Goal: Task Accomplishment & Management: Use online tool/utility

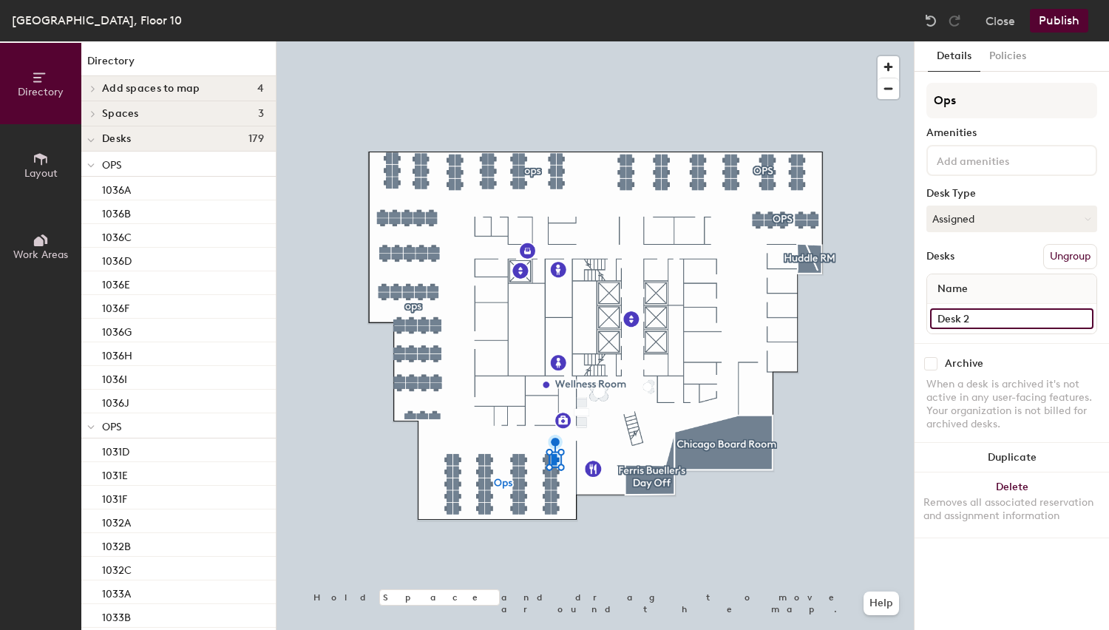
click at [967, 324] on input "Desk 2" at bounding box center [1011, 318] width 163 height 21
type input "1001A"
click at [957, 321] on input "Desk 3" at bounding box center [1011, 318] width 163 height 21
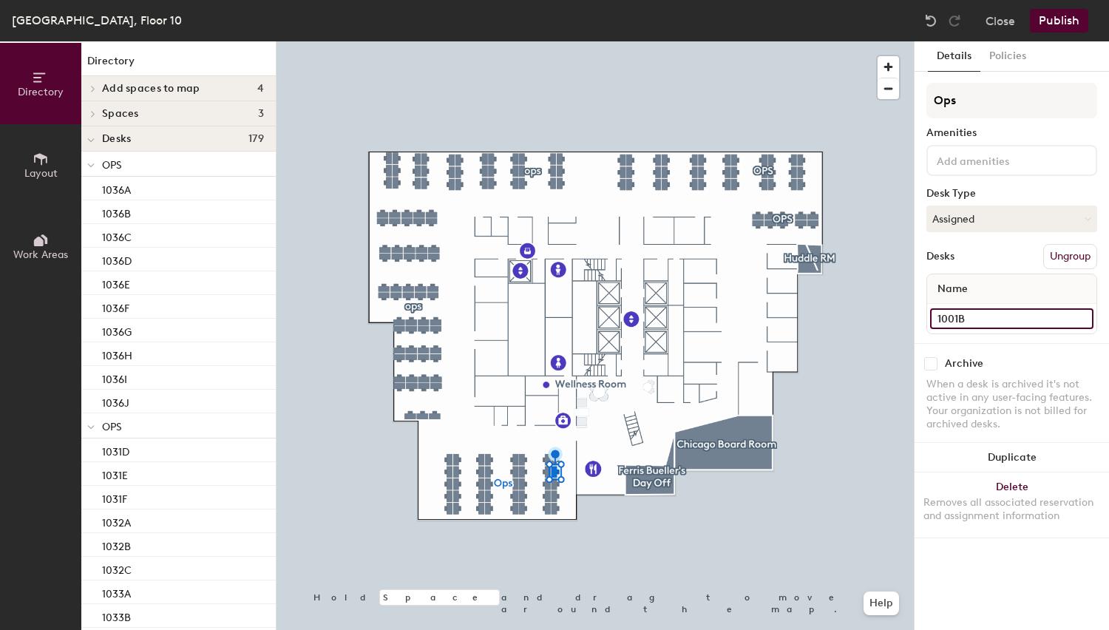
type input "1001B"
click at [965, 313] on input "Desk 4" at bounding box center [1011, 318] width 163 height 21
type input "1001C"
click at [978, 316] on input "Desk 5" at bounding box center [1011, 318] width 163 height 21
type input "1001D"
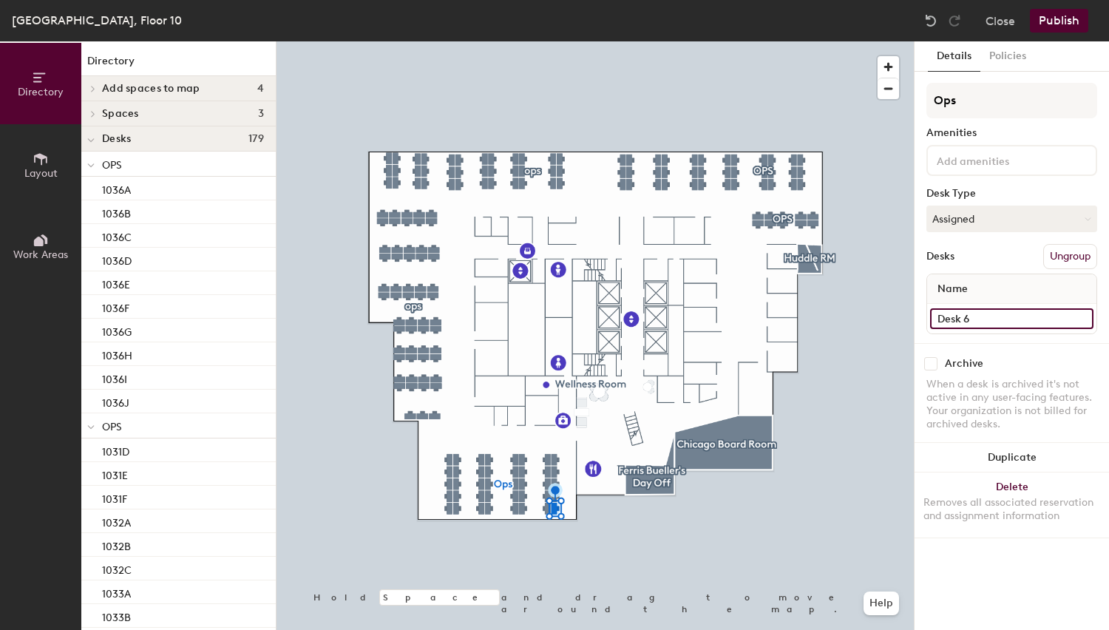
click at [993, 312] on input "Desk 6" at bounding box center [1011, 318] width 163 height 21
type input "1001E"
click at [984, 316] on input "Desk 1" at bounding box center [1011, 318] width 163 height 21
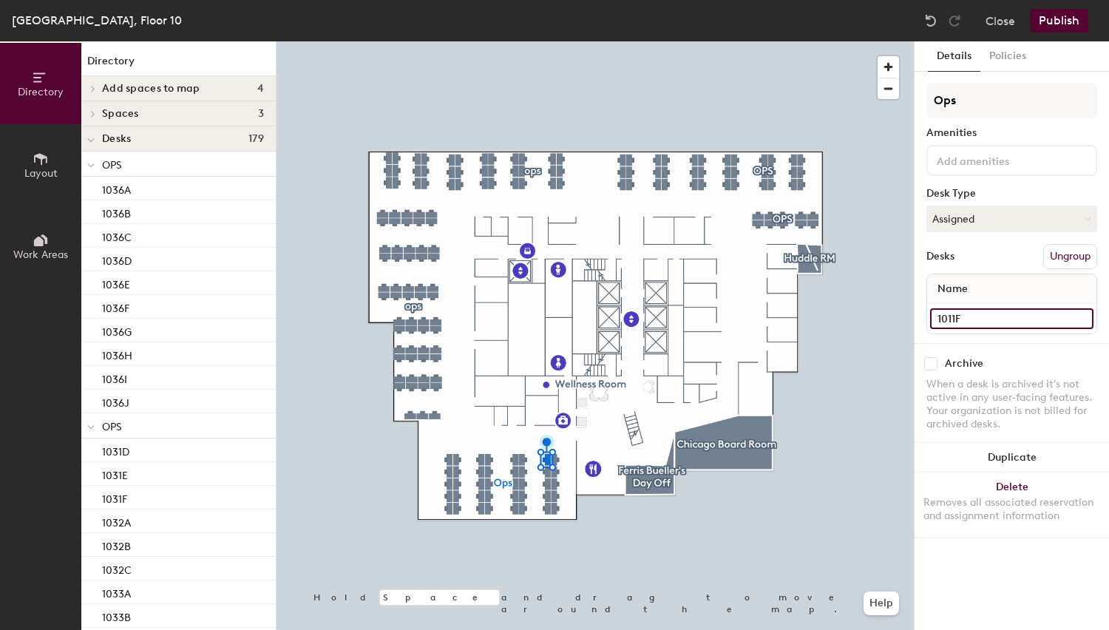
type input "1011F"
click at [958, 324] on input "Desk 10" at bounding box center [1011, 318] width 163 height 21
type input "1011G"
click at [973, 320] on input "Desk 9" at bounding box center [1011, 318] width 163 height 21
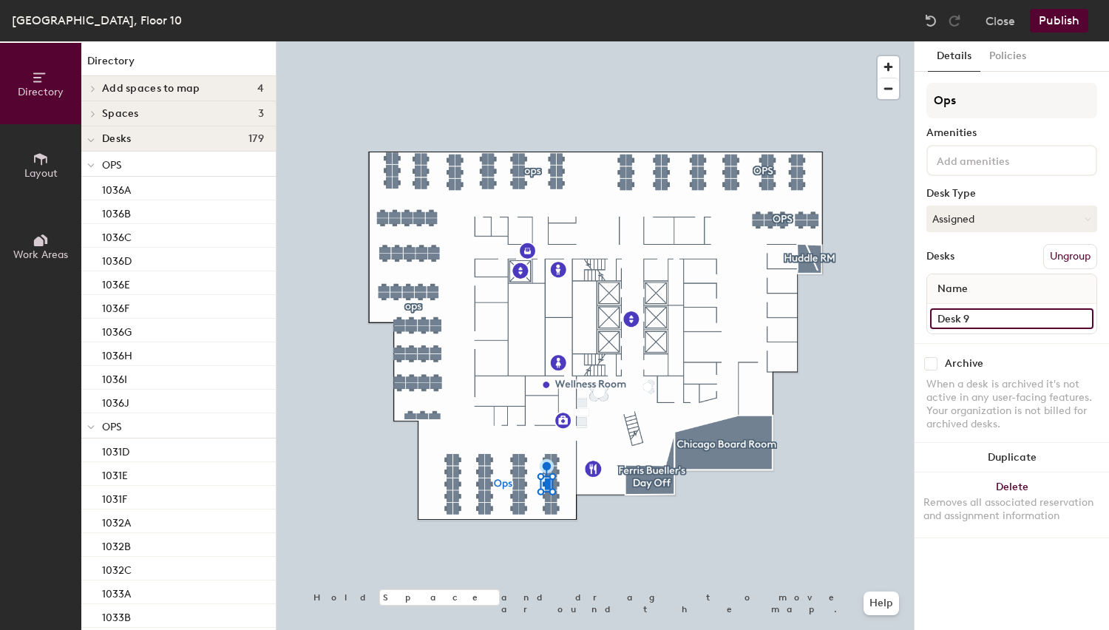
click at [973, 320] on input "Desk 9" at bounding box center [1011, 318] width 163 height 21
type input "1011H"
click at [959, 311] on input "Desk 8" at bounding box center [1011, 318] width 163 height 21
type input "1011I"
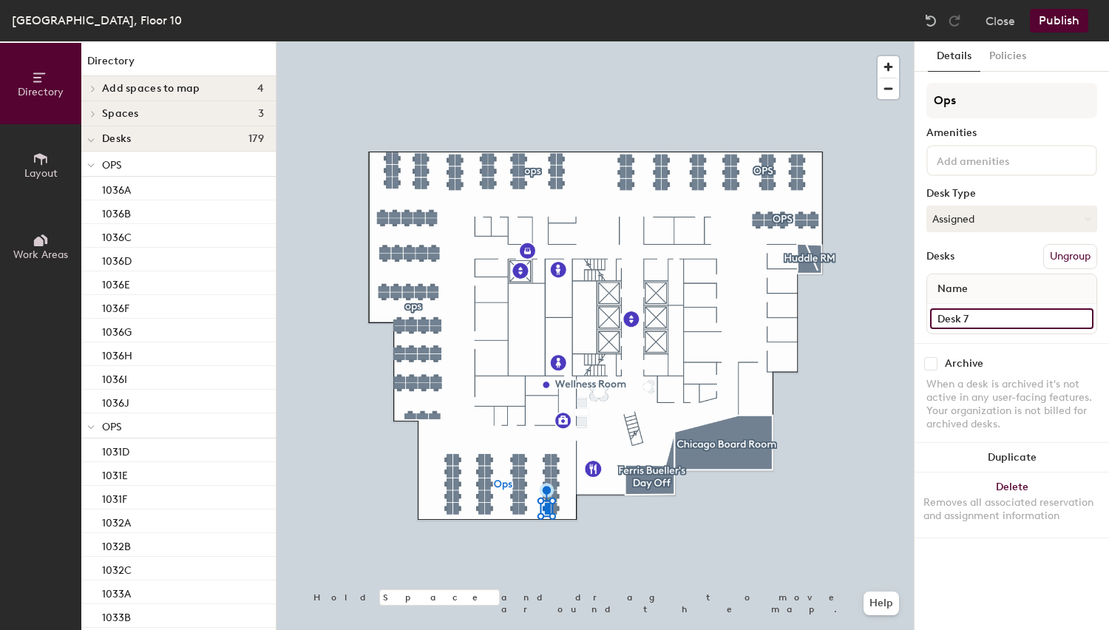
click at [987, 310] on input "Desk 7" at bounding box center [1011, 318] width 163 height 21
type input "1011J"
click at [970, 317] on input "Desk 11" at bounding box center [1011, 318] width 163 height 21
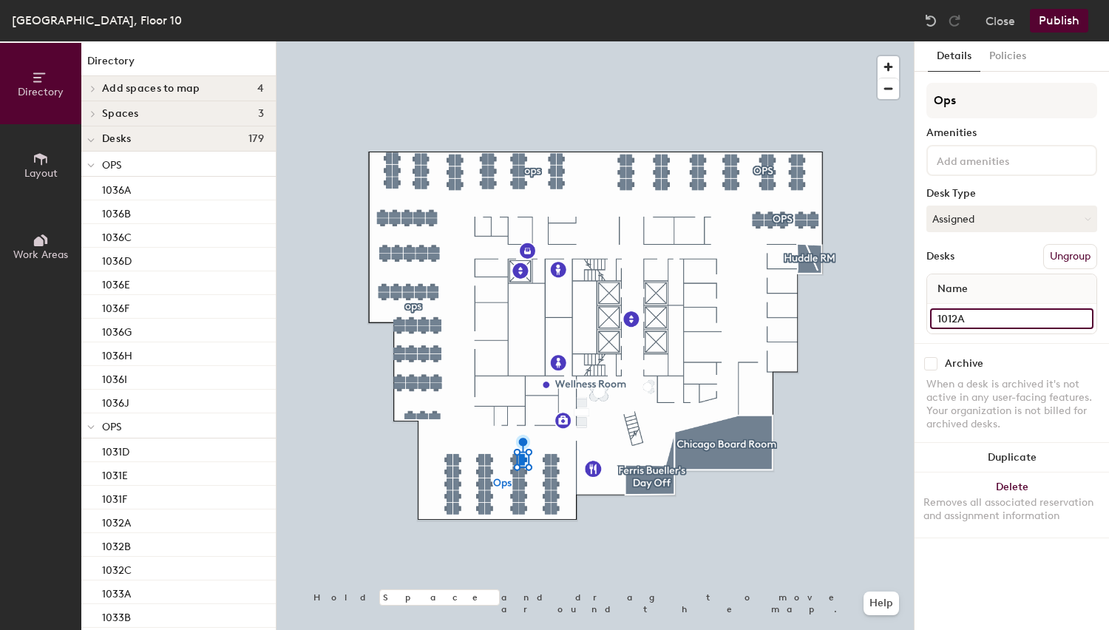
type input "1012A"
click at [943, 322] on input "Desk 12" at bounding box center [1011, 318] width 163 height 21
type input "1012B"
click at [974, 315] on input "Desk 13" at bounding box center [1011, 318] width 163 height 21
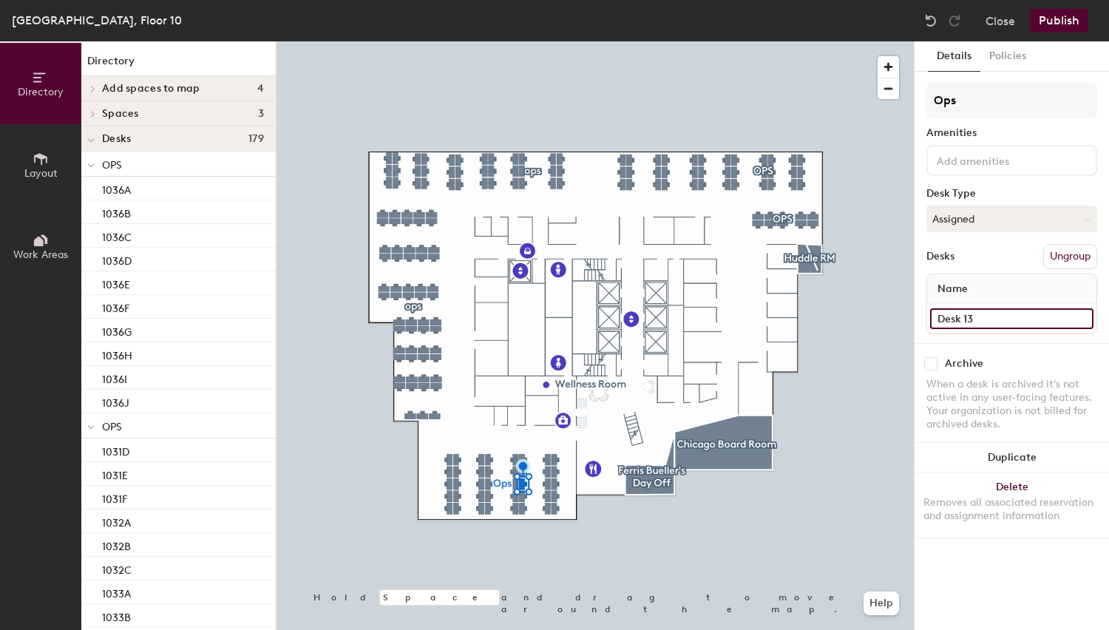
click at [974, 315] on input "Desk 13" at bounding box center [1011, 318] width 163 height 21
type input "1012C"
click at [994, 321] on input "Desk 14" at bounding box center [1011, 318] width 163 height 21
type input "1012D"
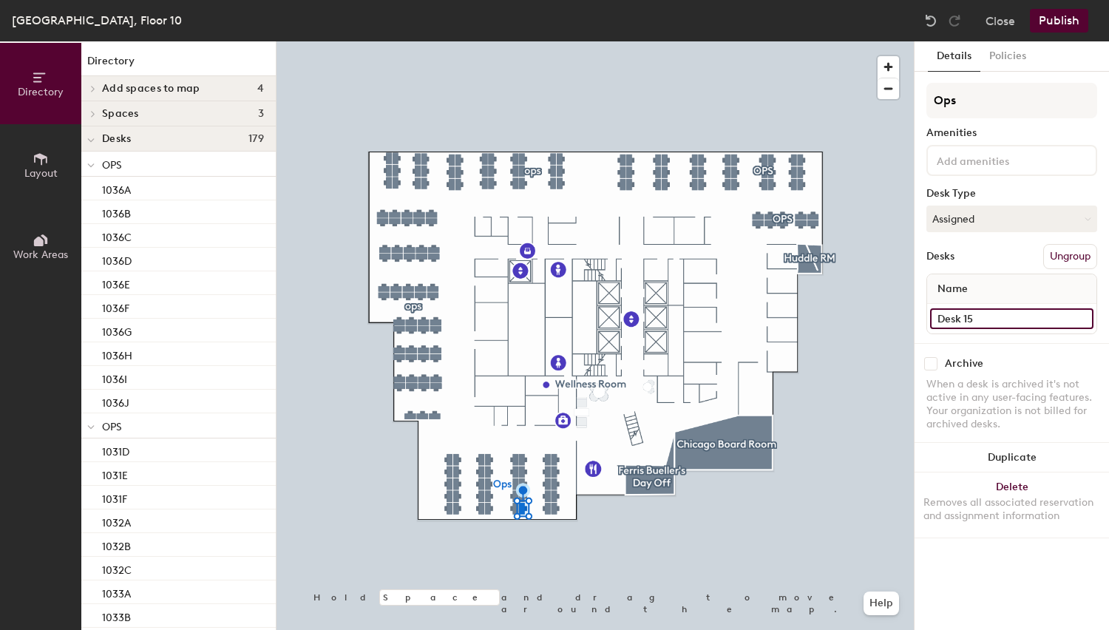
click at [951, 320] on input "Desk 15" at bounding box center [1011, 318] width 163 height 21
type input "1012E"
click at [1007, 321] on input "Desk 20" at bounding box center [1011, 318] width 163 height 21
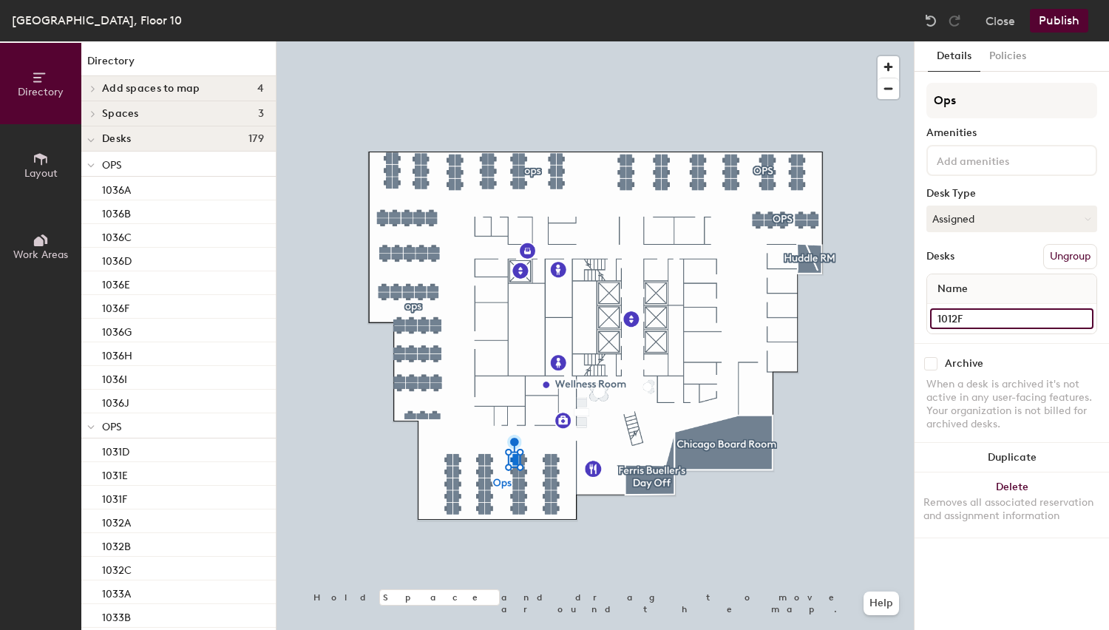
type input "1012F"
click at [1002, 313] on input "Desk 19" at bounding box center [1011, 318] width 163 height 21
type input "1012G"
click at [976, 321] on input "Desk 18" at bounding box center [1011, 318] width 163 height 21
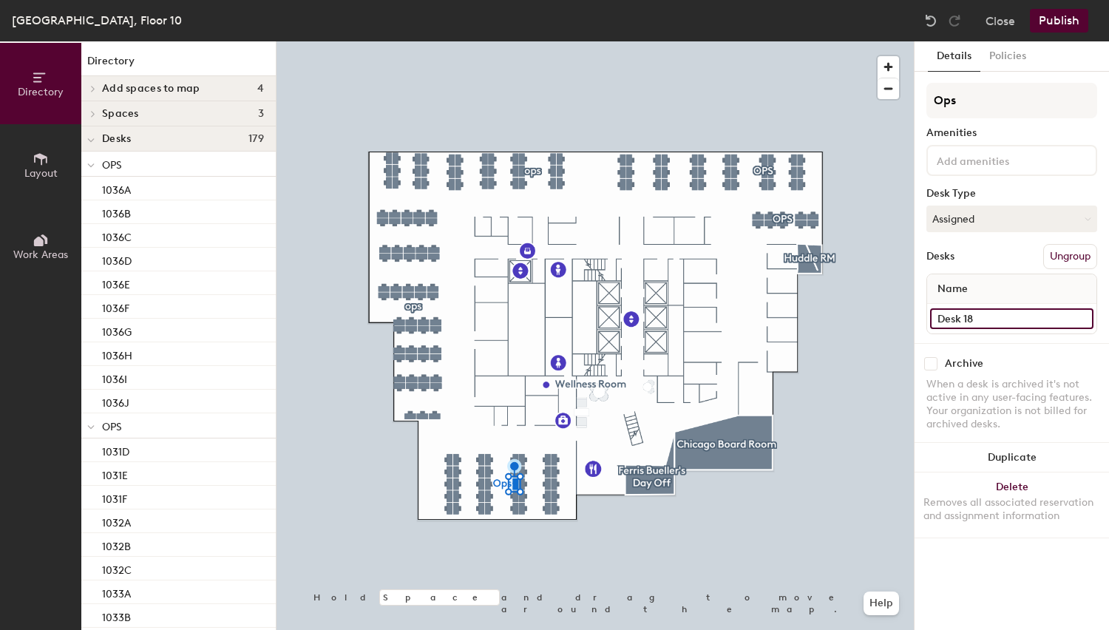
click at [976, 321] on input "Desk 18" at bounding box center [1011, 318] width 163 height 21
type input "1012H"
click at [970, 316] on input "Desk 17" at bounding box center [1011, 318] width 163 height 21
type input "1012I"
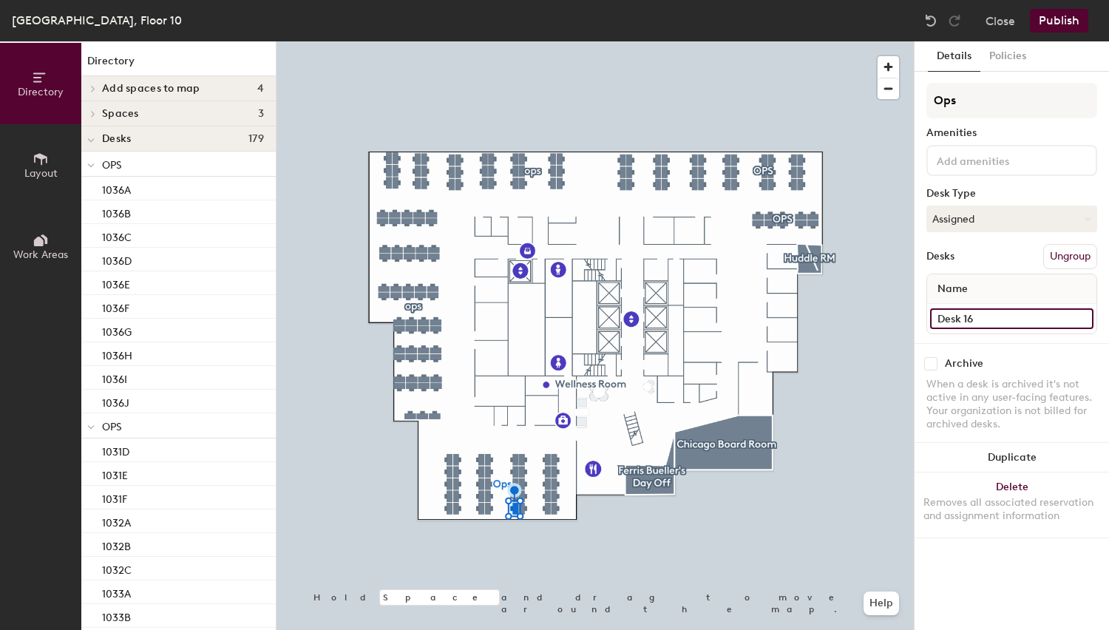
click at [1004, 315] on input "Desk 16" at bounding box center [1011, 318] width 163 height 21
type input "1012J"
click at [993, 321] on input "Desk 21" at bounding box center [1011, 318] width 163 height 21
type input "1013A"
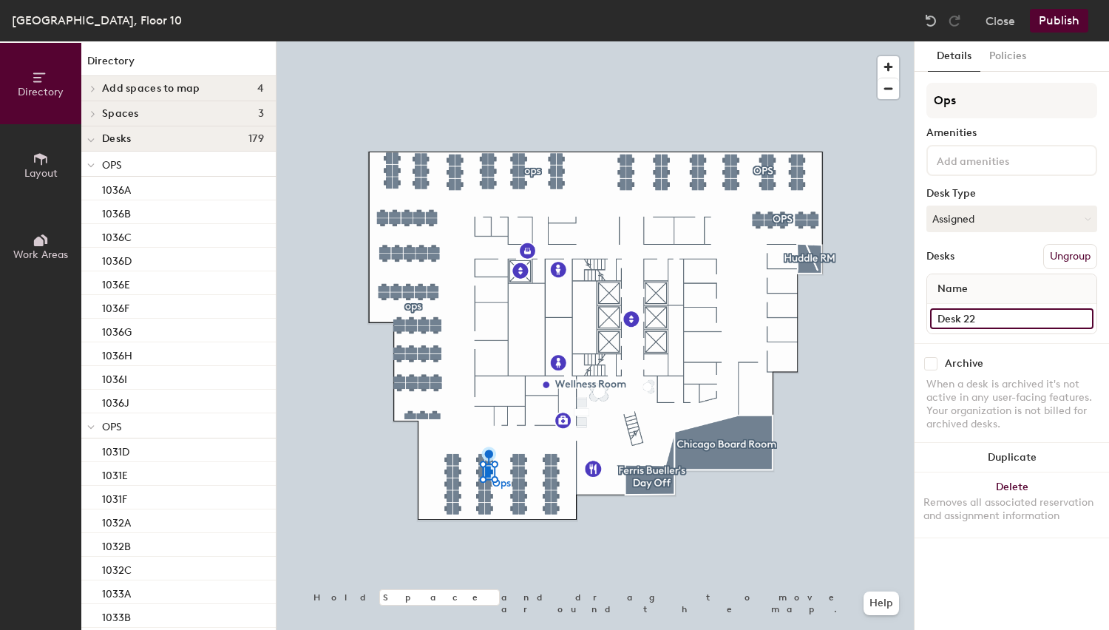
click at [996, 316] on input "Desk 22" at bounding box center [1011, 318] width 163 height 21
type input "1013B"
click at [963, 324] on input "Desk 23" at bounding box center [1011, 318] width 163 height 21
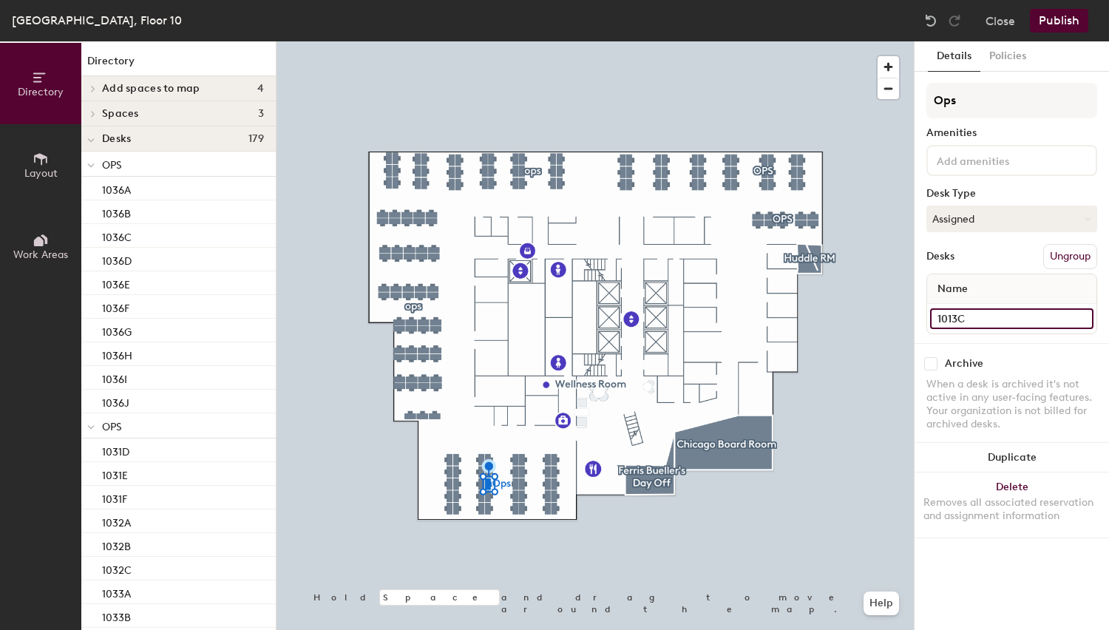
type input "1013C"
click at [984, 322] on input "Desk 24" at bounding box center [1011, 318] width 163 height 21
type input "1013D"
click at [956, 314] on input "Desk 25" at bounding box center [1011, 318] width 163 height 21
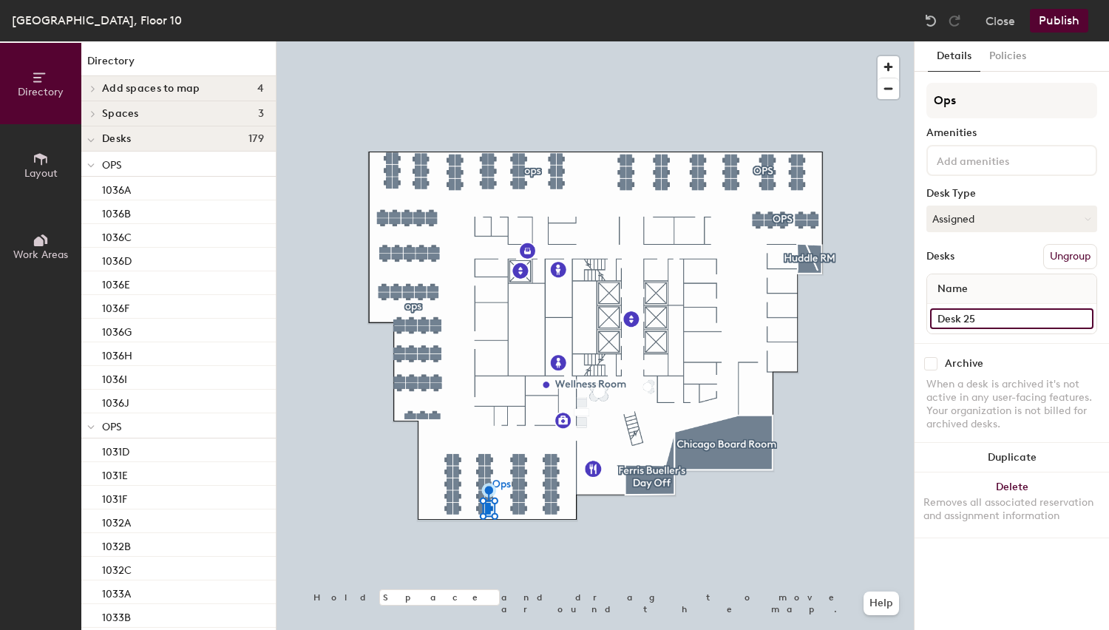
click at [956, 314] on input "Desk 25" at bounding box center [1011, 318] width 163 height 21
type input "1013E"
click at [1002, 320] on input "Desk 30" at bounding box center [1011, 318] width 163 height 21
type input "1013F"
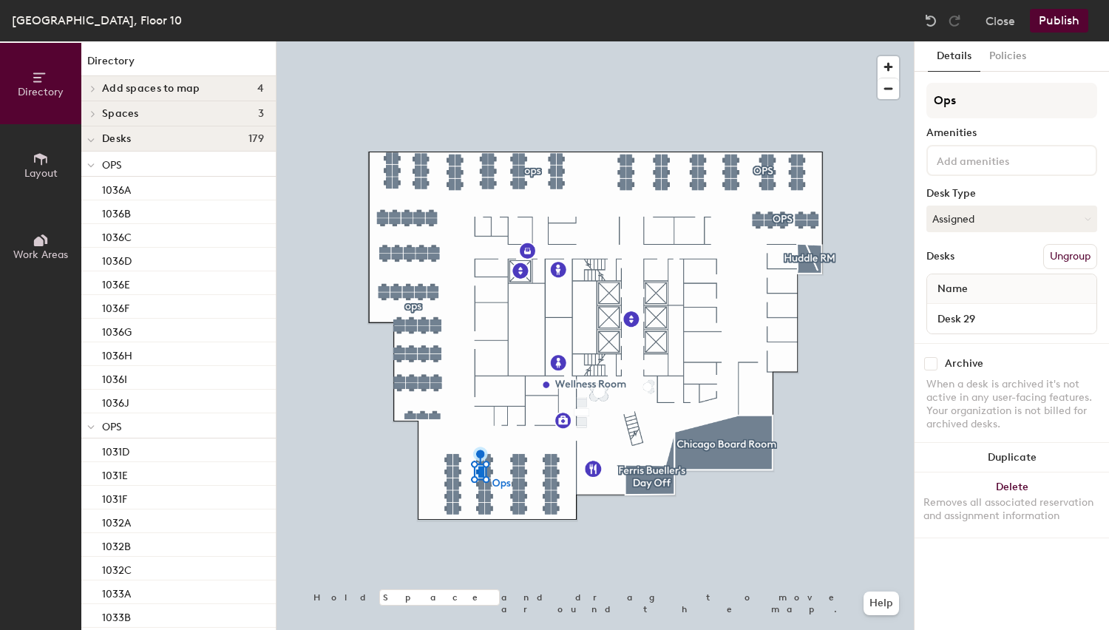
click at [971, 328] on div "Desk 29" at bounding box center [1011, 319] width 169 height 30
click at [970, 316] on input "Desk 29" at bounding box center [1011, 318] width 163 height 21
type input "1013G"
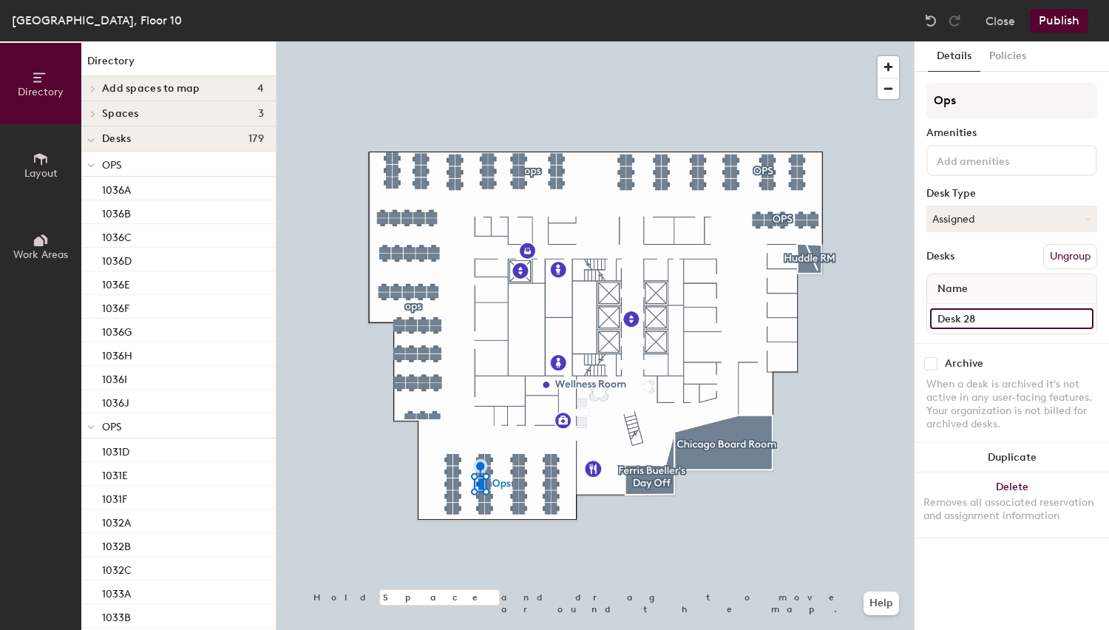
click at [987, 319] on input "Desk 28" at bounding box center [1011, 318] width 163 height 21
type input "1013H"
click at [1004, 317] on input "Desk 27" at bounding box center [1011, 318] width 163 height 21
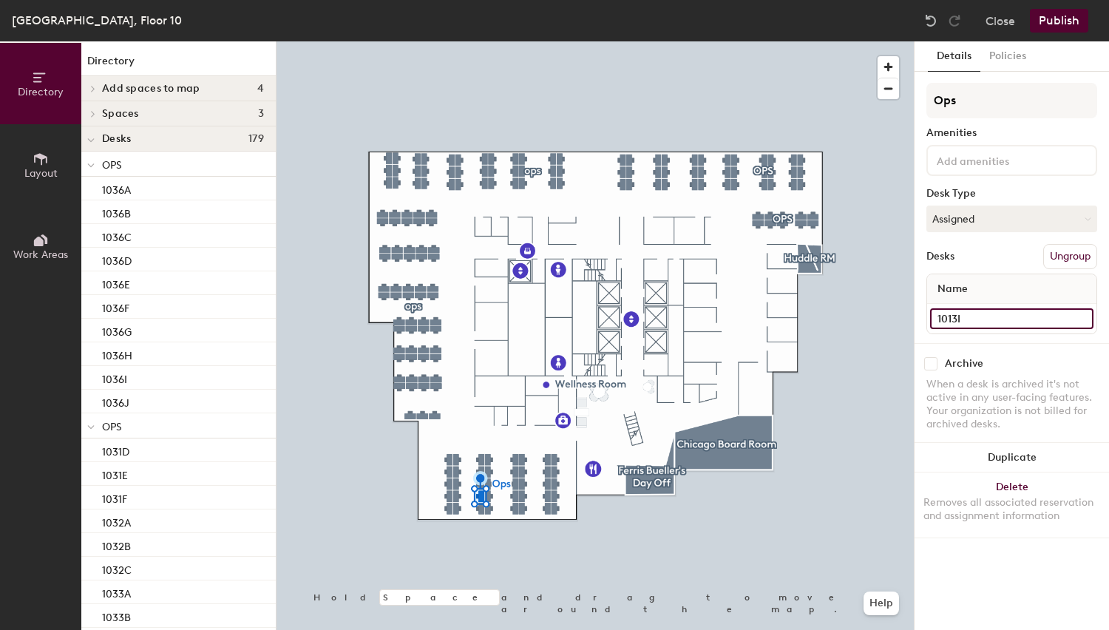
type input "1013I"
click at [956, 316] on input "Desk 26" at bounding box center [1011, 318] width 163 height 21
type input "1013J"
click at [1033, 324] on input "Desk 31" at bounding box center [1011, 318] width 163 height 21
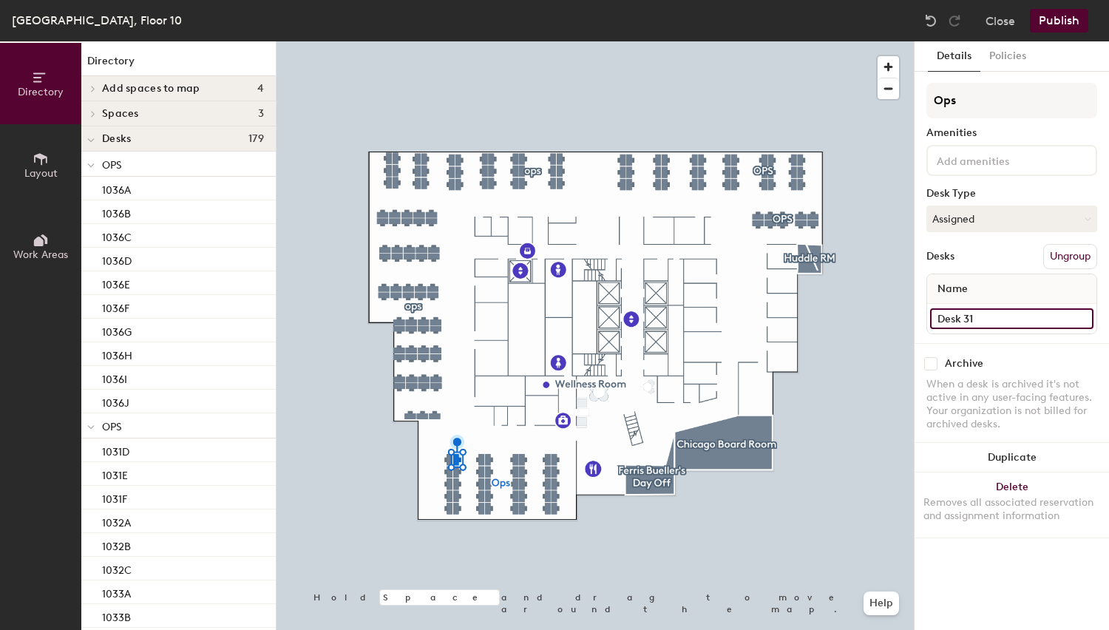
click at [1033, 324] on input "Desk 31" at bounding box center [1011, 318] width 163 height 21
type input "1014A"
click at [970, 321] on input "Desk 32" at bounding box center [1011, 318] width 163 height 21
click at [970, 322] on input "Desk 32" at bounding box center [1011, 318] width 163 height 21
type input "1014B"
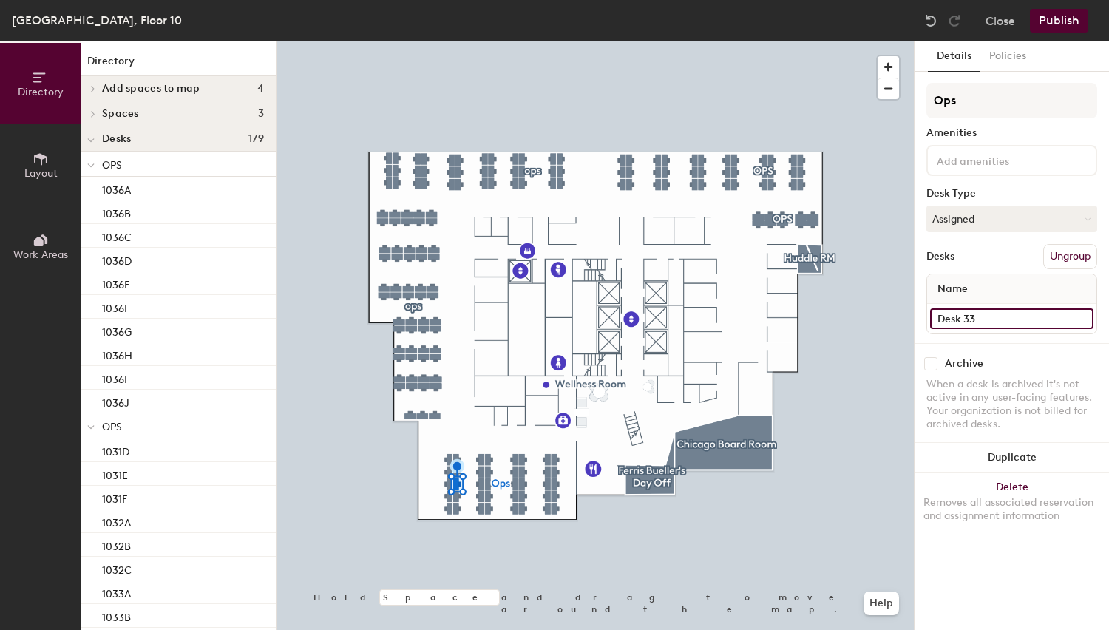
click at [1027, 317] on input "Desk 33" at bounding box center [1011, 318] width 163 height 21
type input "1014C"
click at [1018, 308] on input "Desk 34" at bounding box center [1011, 318] width 163 height 21
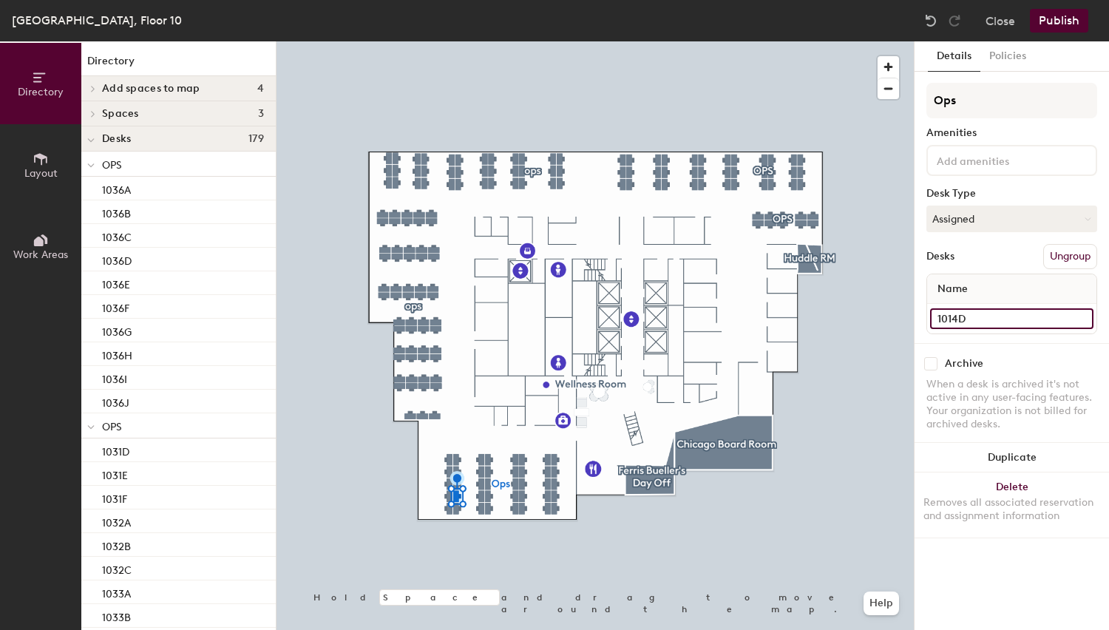
type input "1014D"
click at [950, 317] on input "Desk 35" at bounding box center [1011, 318] width 163 height 21
type input "1014E"
click at [1009, 315] on input "Desk 40" at bounding box center [1011, 318] width 163 height 21
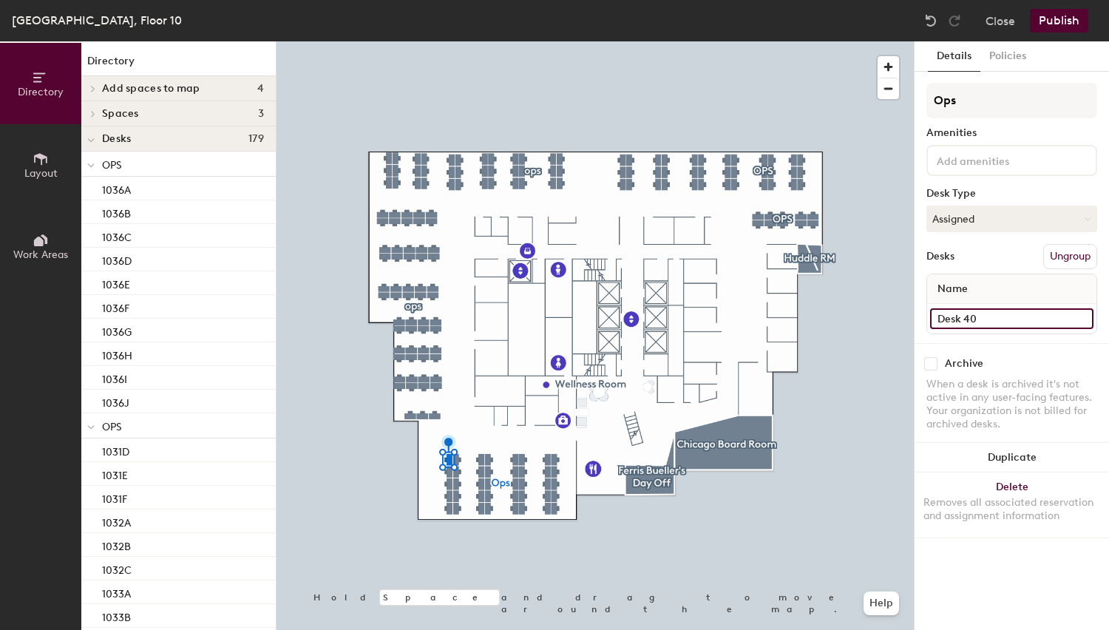
click at [1009, 315] on input "Desk 40" at bounding box center [1011, 318] width 163 height 21
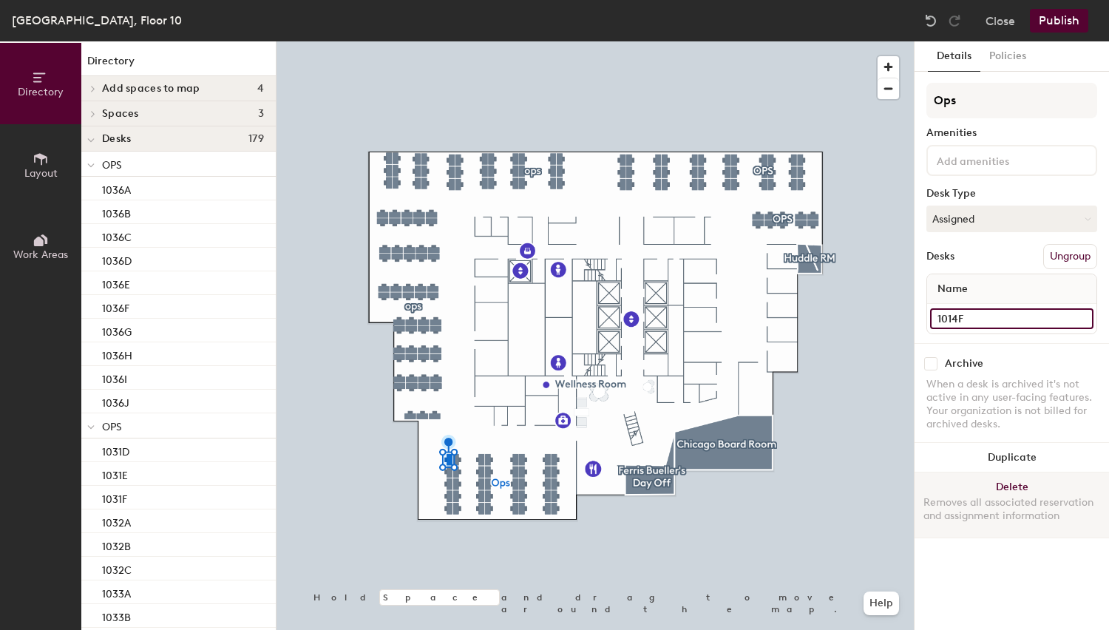
type input "1014F"
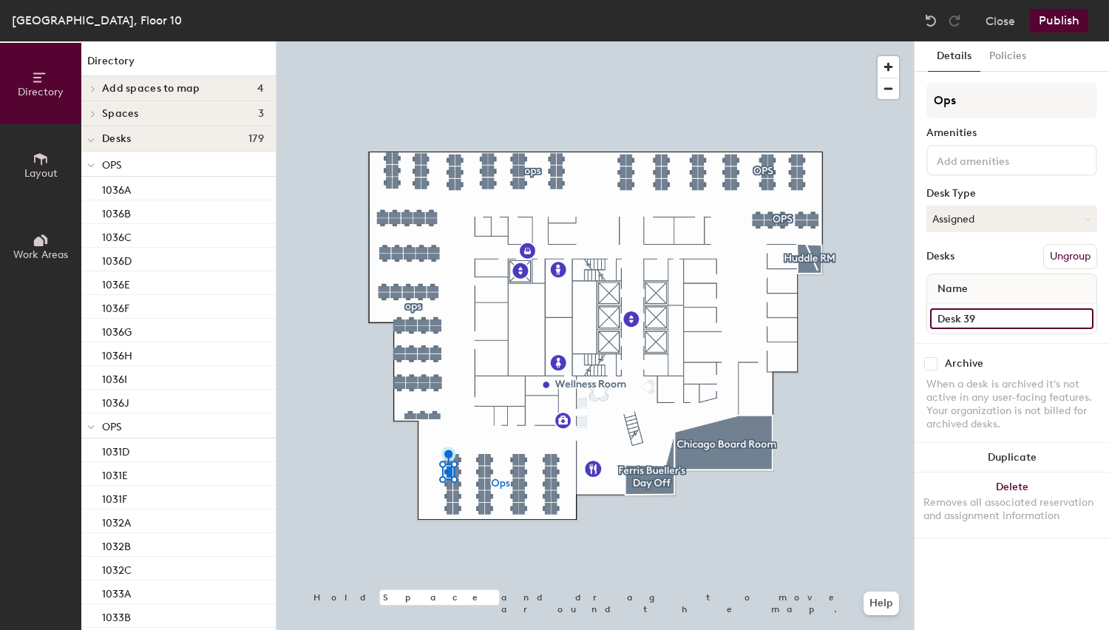
click at [986, 315] on input "Desk 39" at bounding box center [1011, 318] width 163 height 21
click at [985, 315] on input "Desk 39" at bounding box center [1011, 318] width 163 height 21
type input "1014G"
click at [978, 327] on input "Desk 38" at bounding box center [1011, 318] width 163 height 21
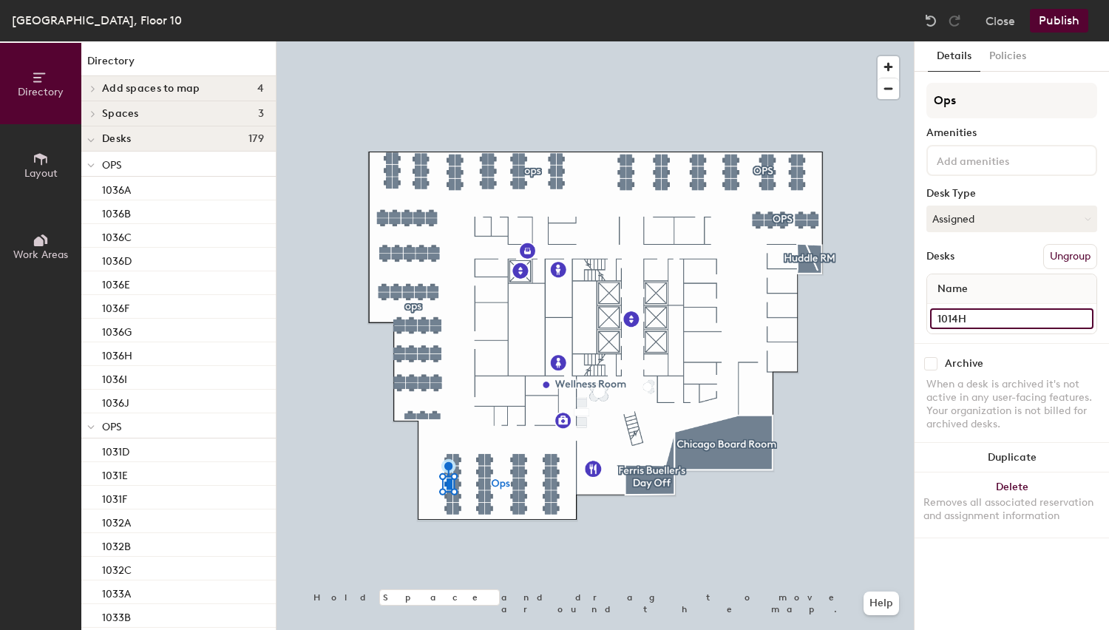
type input "1014H"
click at [976, 316] on input "Desk 37" at bounding box center [1011, 318] width 163 height 21
type input "1014I"
click at [973, 311] on input "Desk 36" at bounding box center [1011, 318] width 163 height 21
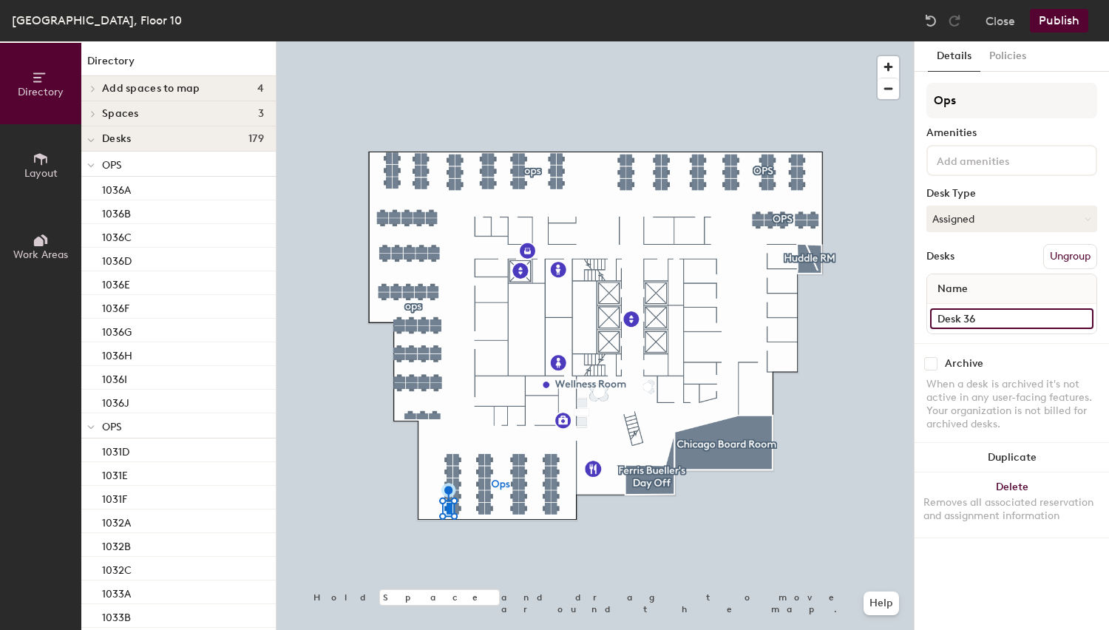
click at [973, 311] on input "Desk 36" at bounding box center [1011, 318] width 163 height 21
type input "1014J"
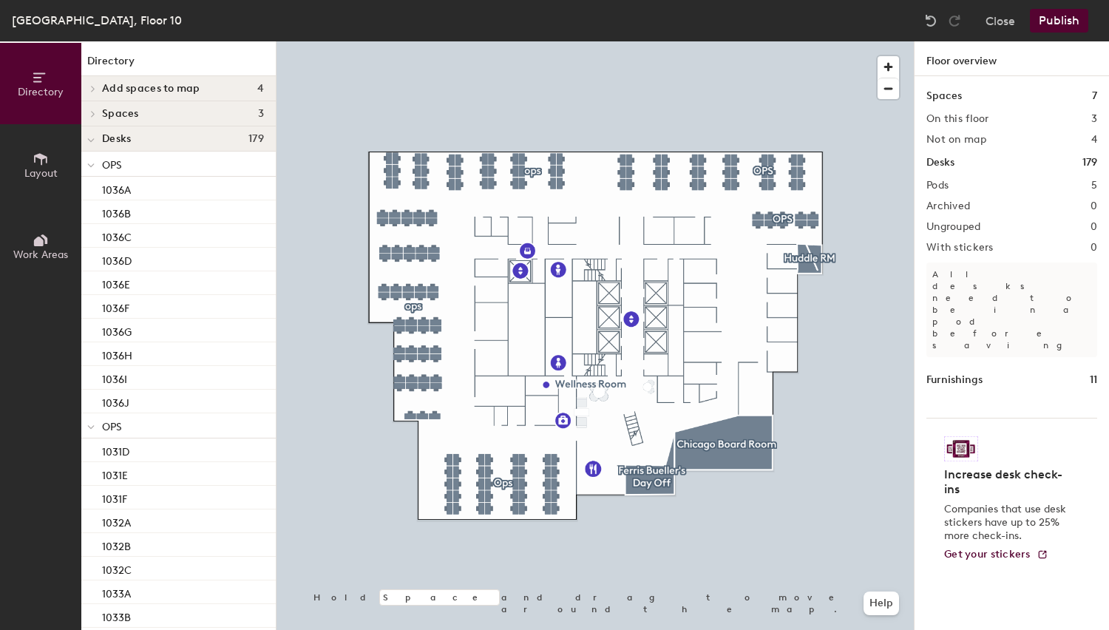
click at [1062, 25] on button "Publish" at bounding box center [1059, 21] width 58 height 24
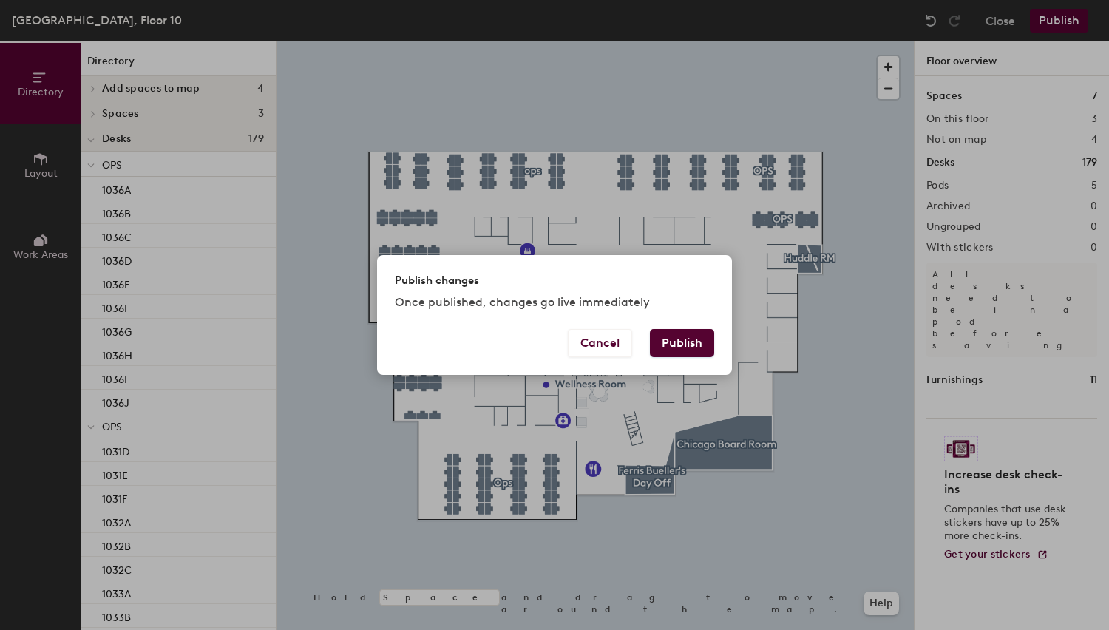
click at [676, 345] on button "Publish" at bounding box center [682, 343] width 64 height 28
